Goal: Information Seeking & Learning: Learn about a topic

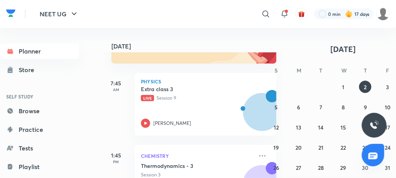
scroll to position [132, 0]
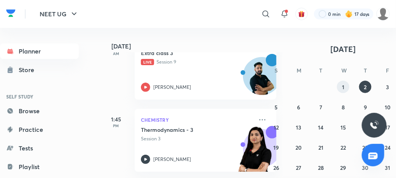
click at [344, 87] on button "1" at bounding box center [343, 87] width 12 height 12
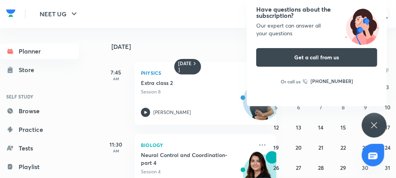
click at [379, 125] on icon at bounding box center [373, 125] width 9 height 9
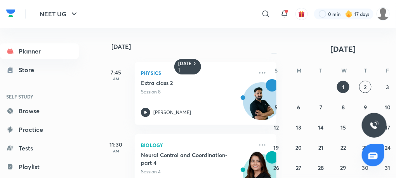
click at [276, 53] on button "button" at bounding box center [273, 48] width 11 height 11
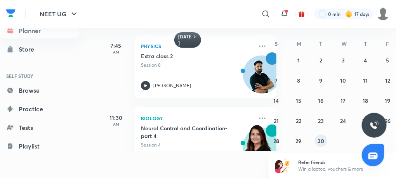
click at [323, 141] on abbr "30" at bounding box center [320, 140] width 7 height 7
click at [144, 86] on icon at bounding box center [145, 85] width 9 height 9
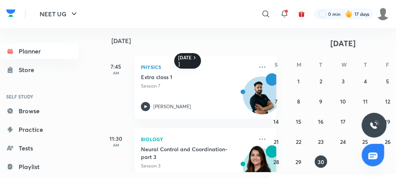
click at [183, 55] on h6 "[DATE]" at bounding box center [185, 61] width 14 height 12
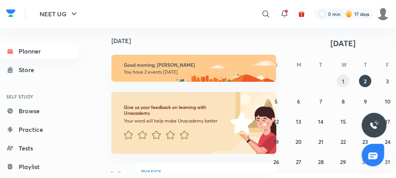
click at [342, 85] on button "1" at bounding box center [343, 81] width 12 height 12
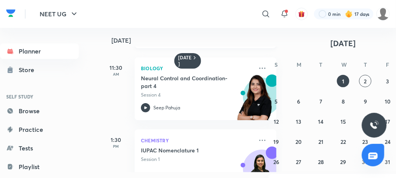
scroll to position [71, 0]
click at [366, 80] on abbr "2" at bounding box center [365, 81] width 3 height 7
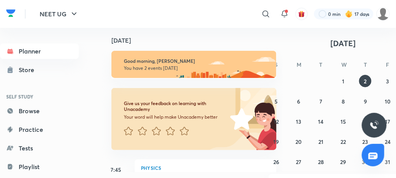
scroll to position [0, 0]
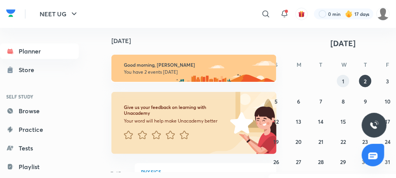
click at [346, 78] on button "1" at bounding box center [343, 81] width 12 height 12
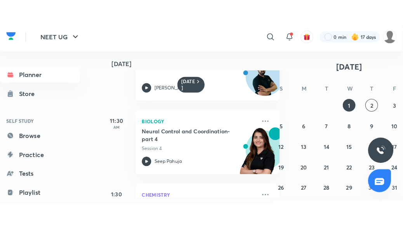
scroll to position [47, 1]
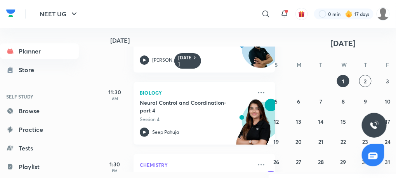
click at [146, 132] on icon at bounding box center [144, 132] width 9 height 9
